Goal: Task Accomplishment & Management: Complete application form

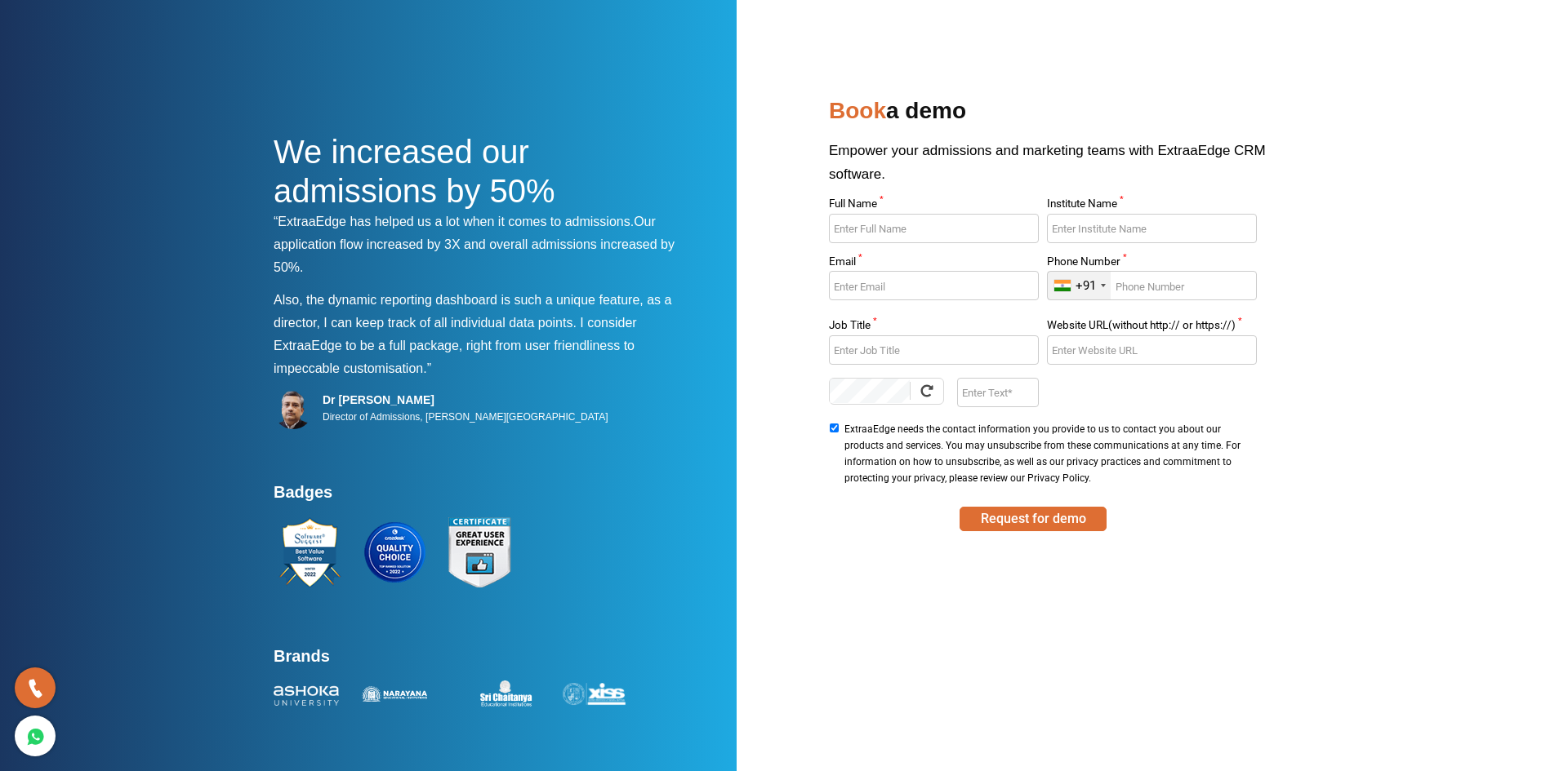
click at [891, 228] on input "Full Name *" at bounding box center [933, 228] width 209 height 30
type input "Sandeep"
click at [1142, 229] on input "Institute Name *" at bounding box center [1151, 228] width 209 height 30
type input "[GEOGRAPHIC_DATA]"
click at [873, 284] on input "Email *" at bounding box center [933, 285] width 209 height 30
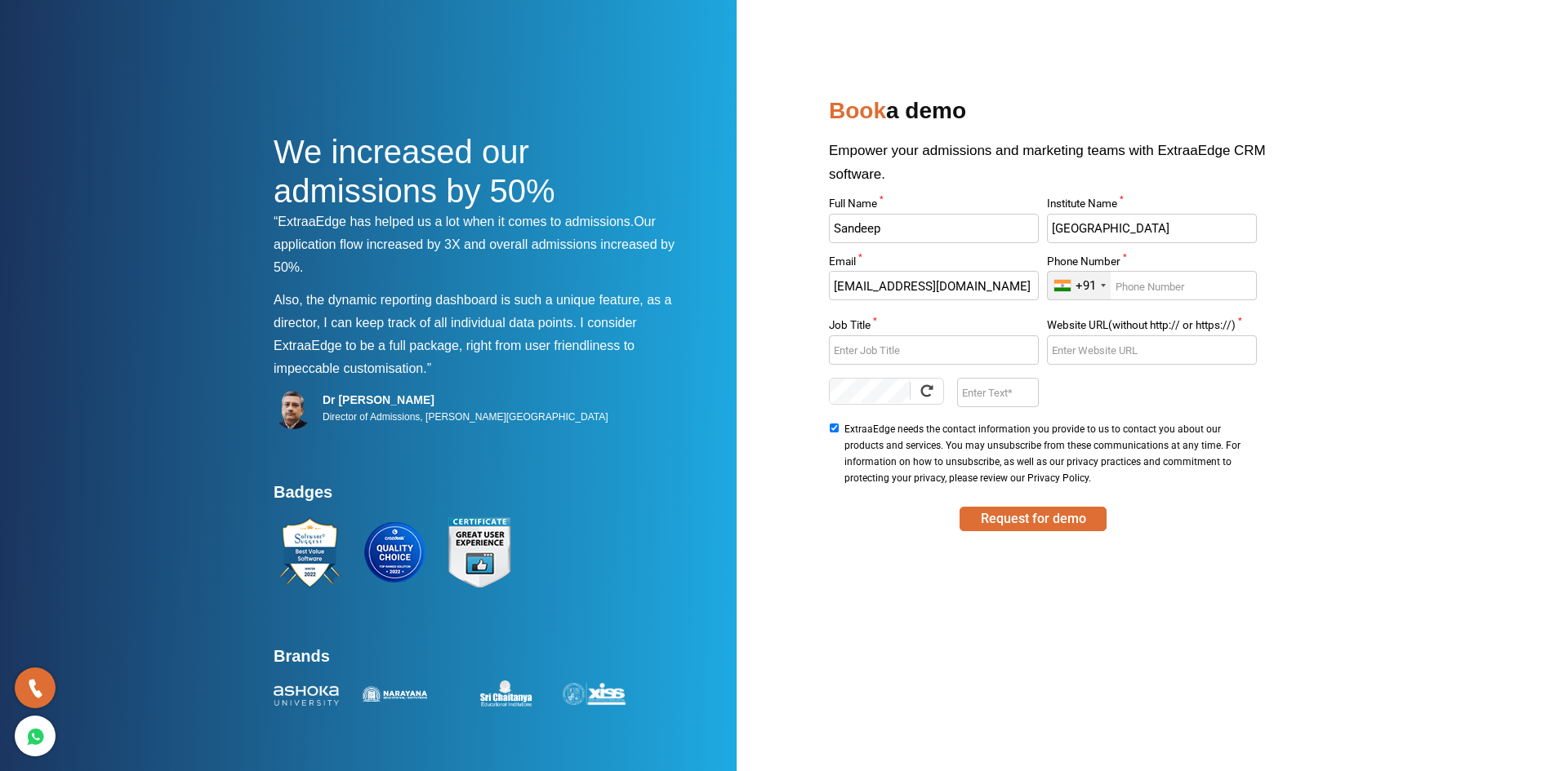
type input "[EMAIL_ADDRESS][DOMAIN_NAME]"
click at [1172, 283] on input "Phone Number *" at bounding box center [1151, 285] width 209 height 30
type input "9765906590"
click at [879, 360] on input "Job Title *" at bounding box center [933, 350] width 209 height 30
type input "V"
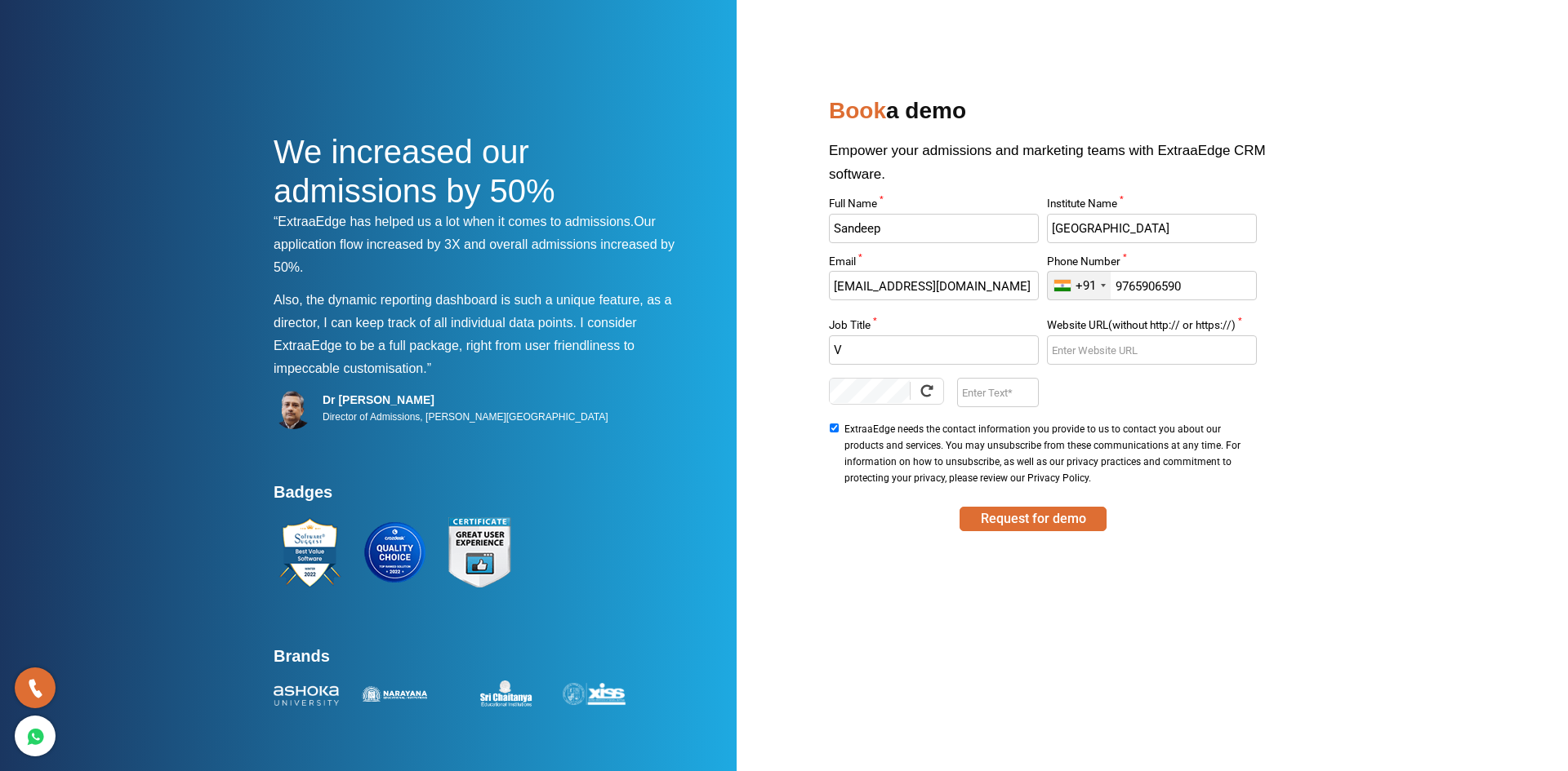
click at [989, 397] on input "Enter Text" at bounding box center [998, 393] width 81 height 30
type input "UJop"
click at [1035, 516] on button "Request for demo" at bounding box center [1032, 518] width 147 height 24
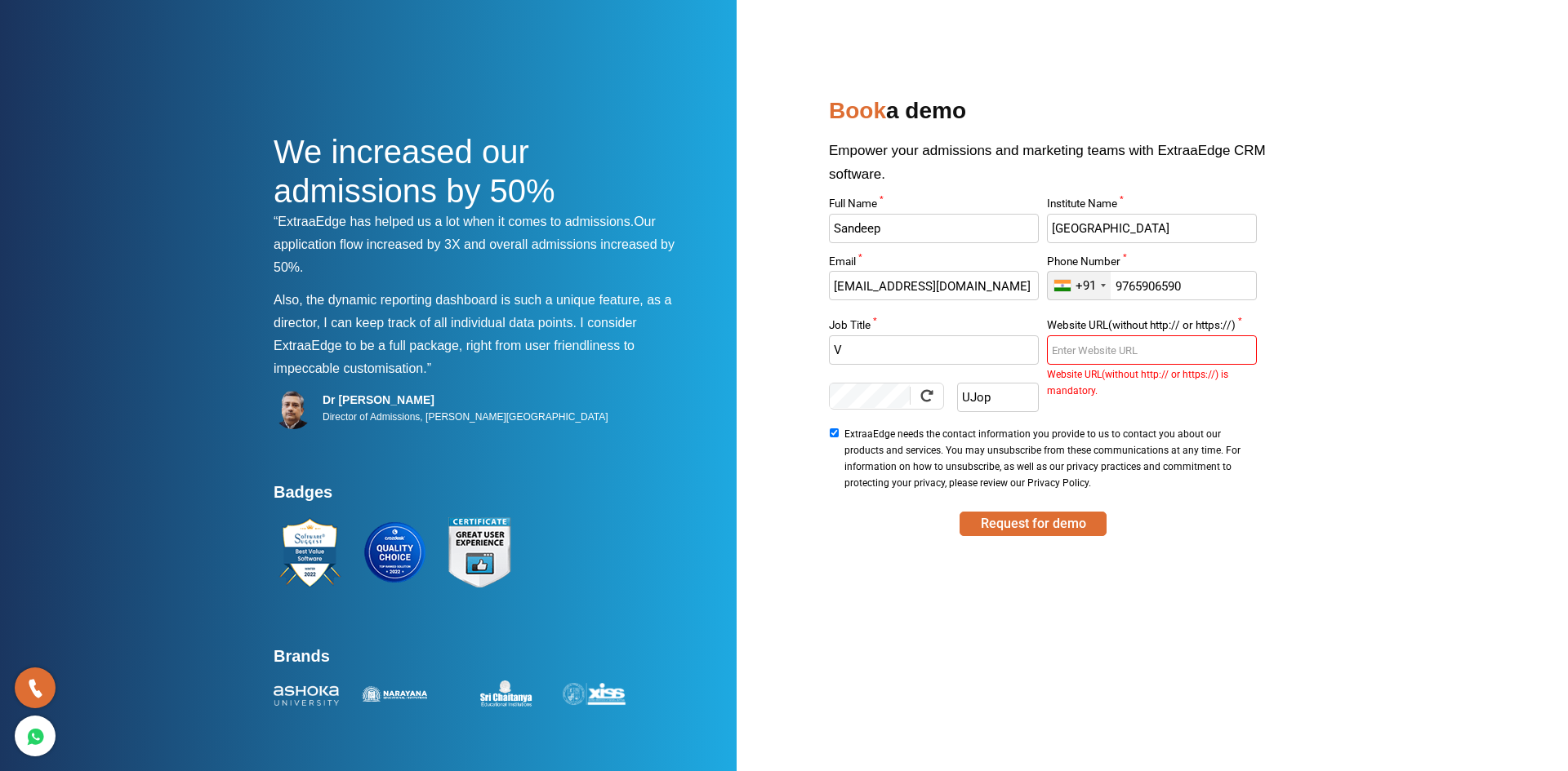
click at [1123, 354] on input "Website URL(without http:// or https://) *" at bounding box center [1151, 350] width 209 height 30
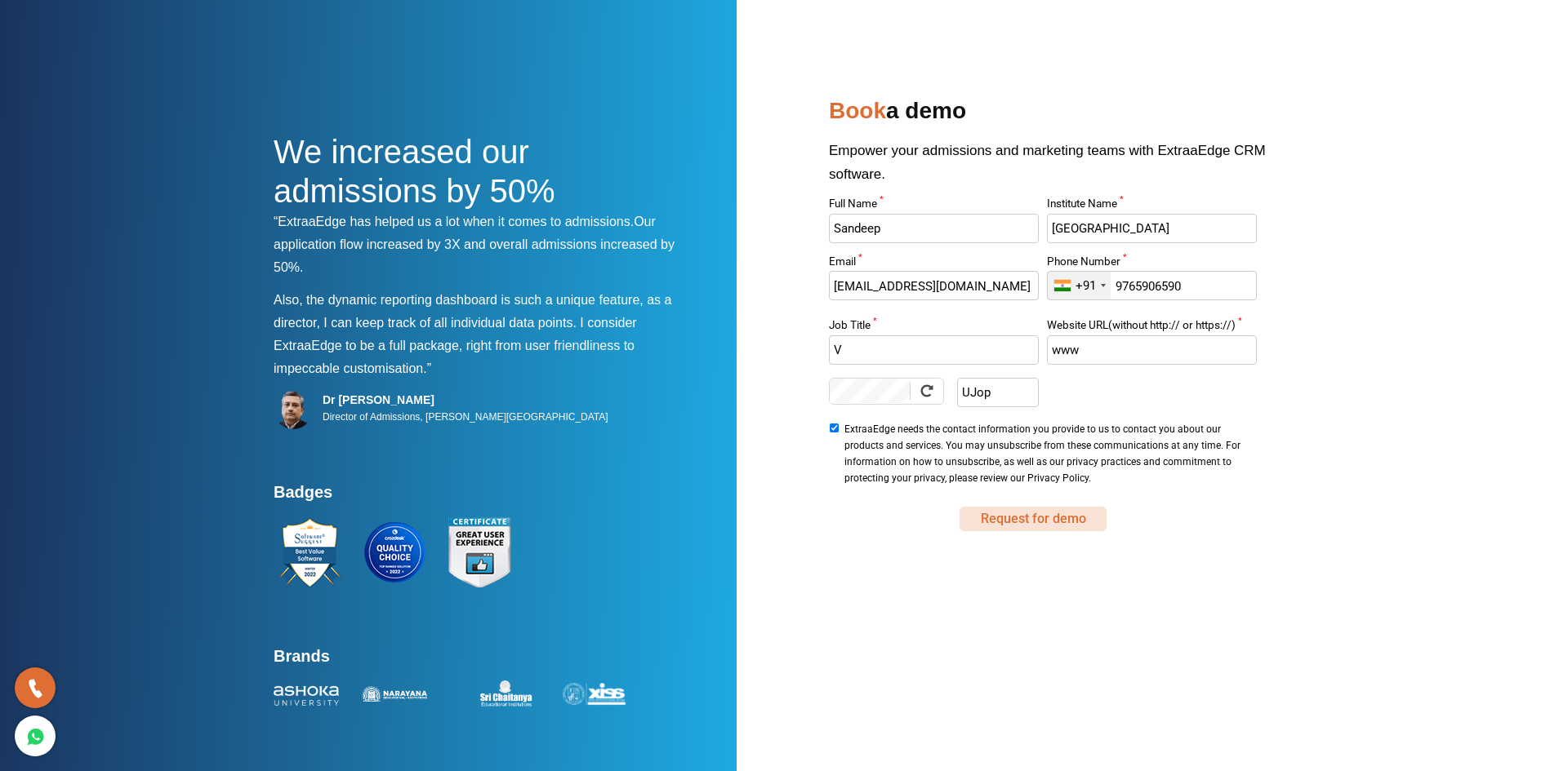
click at [1028, 527] on button "Request for demo" at bounding box center [1032, 518] width 147 height 24
type input "www."
click at [1029, 520] on button "Request for demo" at bounding box center [1032, 518] width 147 height 24
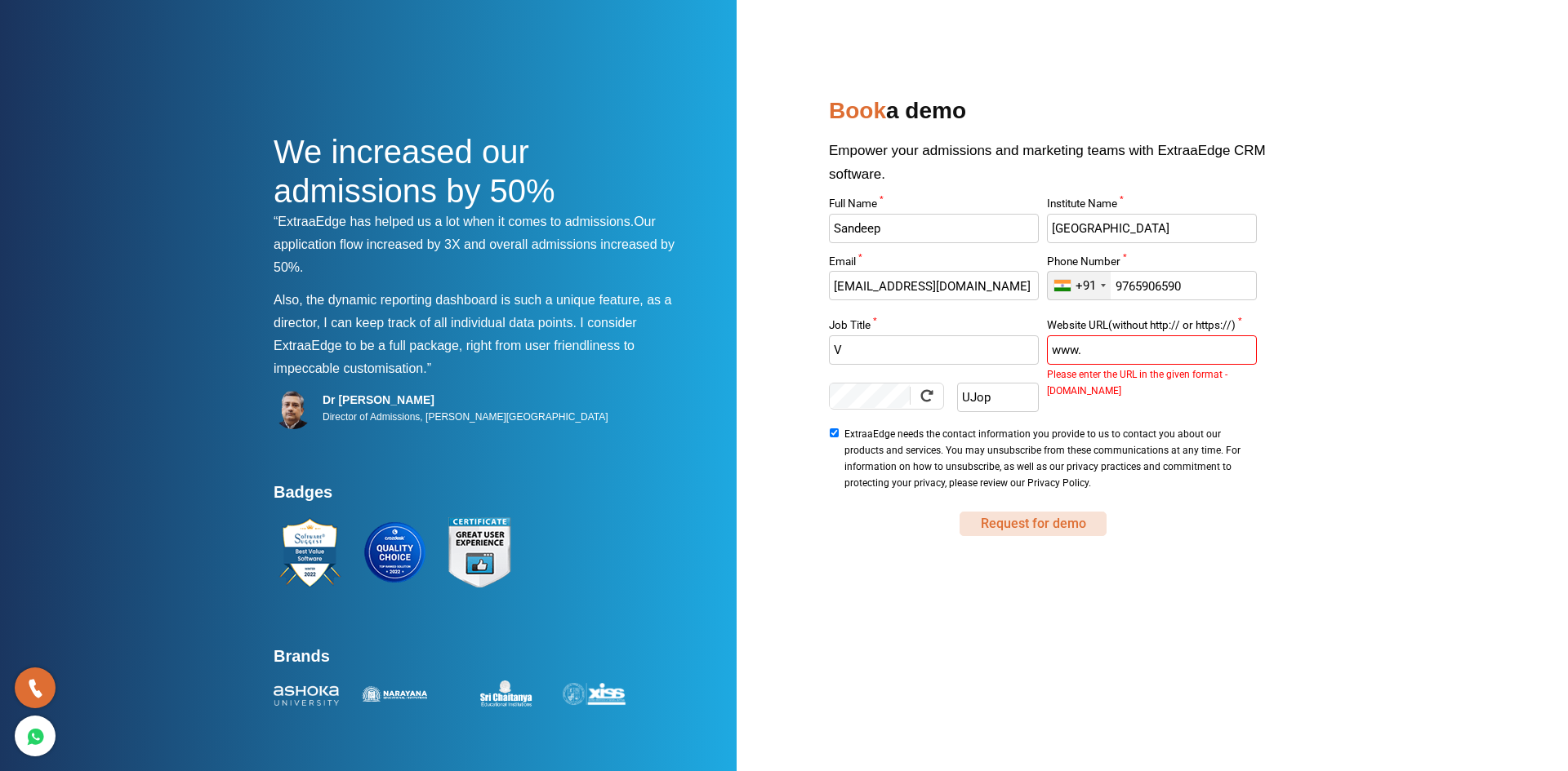
click at [1029, 520] on button "Request for demo" at bounding box center [1032, 524] width 147 height 24
drag, startPoint x: 1112, startPoint y: 360, endPoint x: 929, endPoint y: 387, distance: 185.0
click at [929, 387] on div "Full Name * [PERSON_NAME] Institute Name * [GEOGRAPHIC_DATA] Email * [EMAIL_ADD…" at bounding box center [1042, 347] width 436 height 296
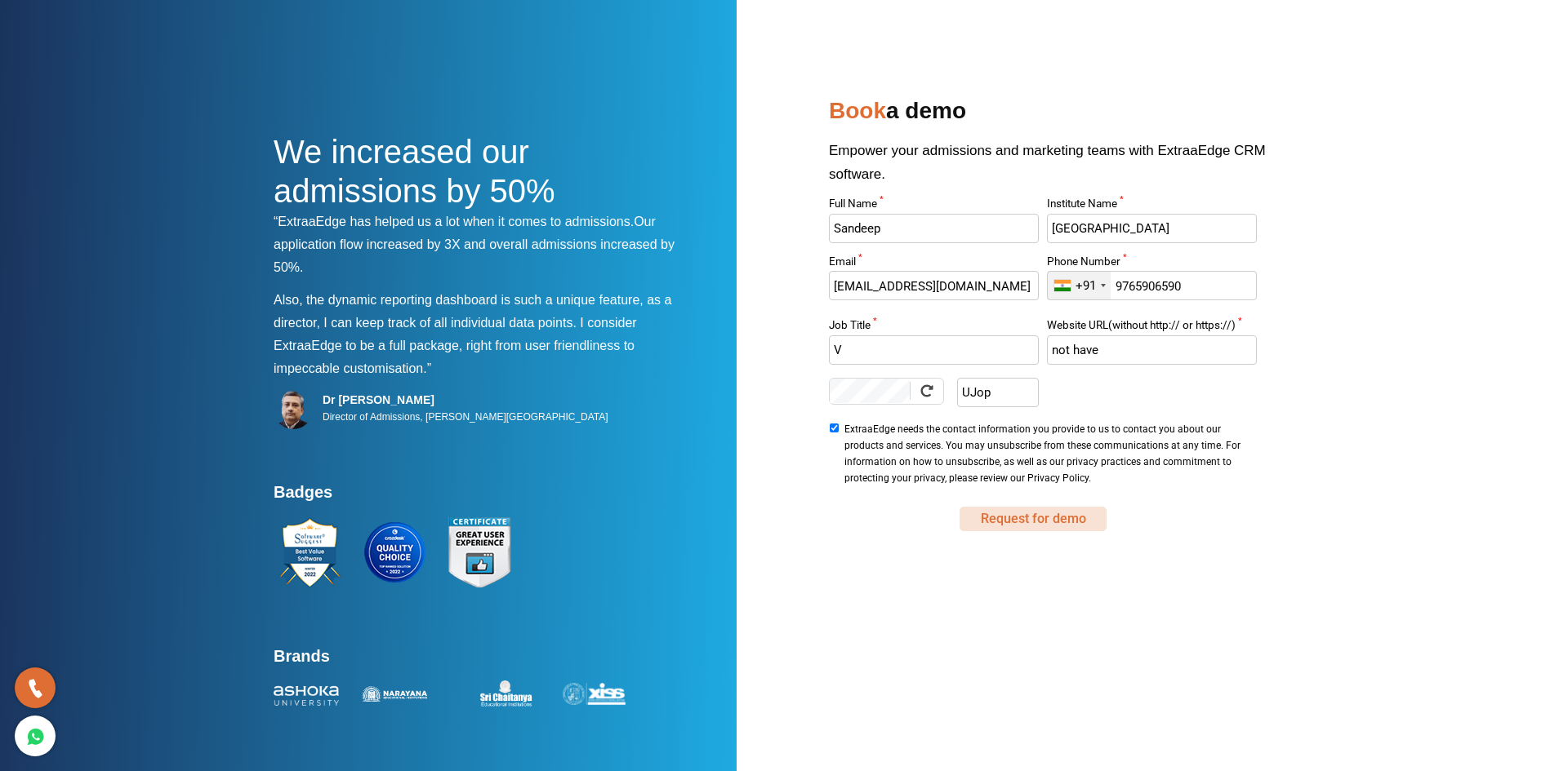
type input "not have"
click at [1028, 522] on button "Request for demo" at bounding box center [1032, 518] width 147 height 24
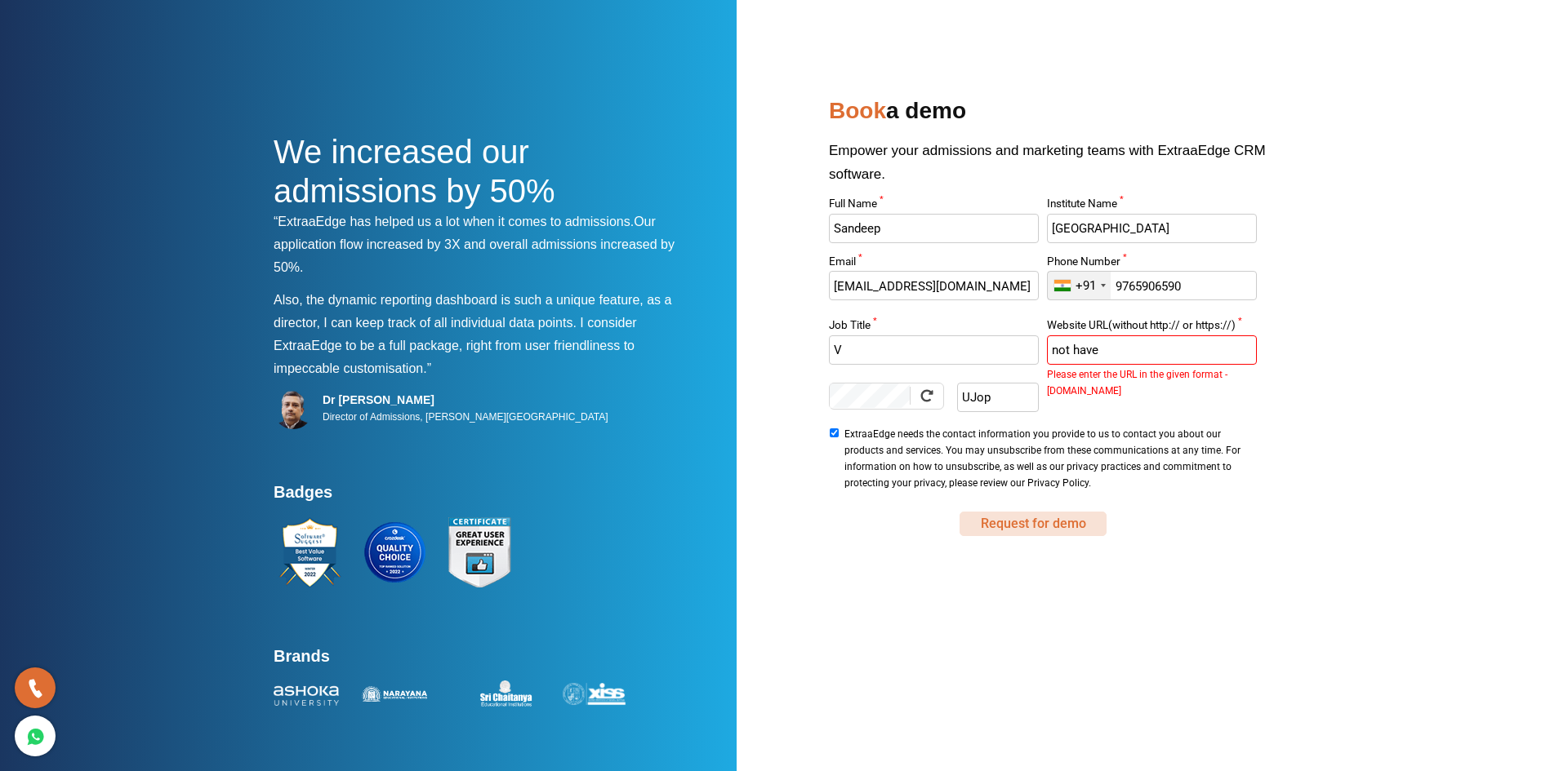
click at [1028, 522] on button "Request for demo" at bounding box center [1032, 524] width 147 height 24
